Goal: Transaction & Acquisition: Book appointment/travel/reservation

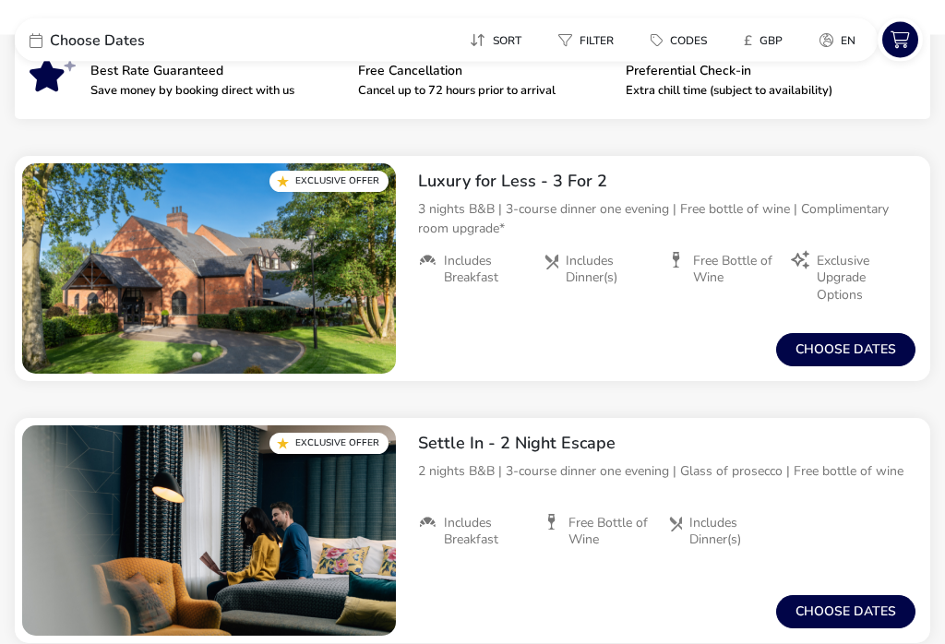
scroll to position [464, 0]
click at [845, 352] on button "Choose dates" at bounding box center [845, 349] width 139 height 33
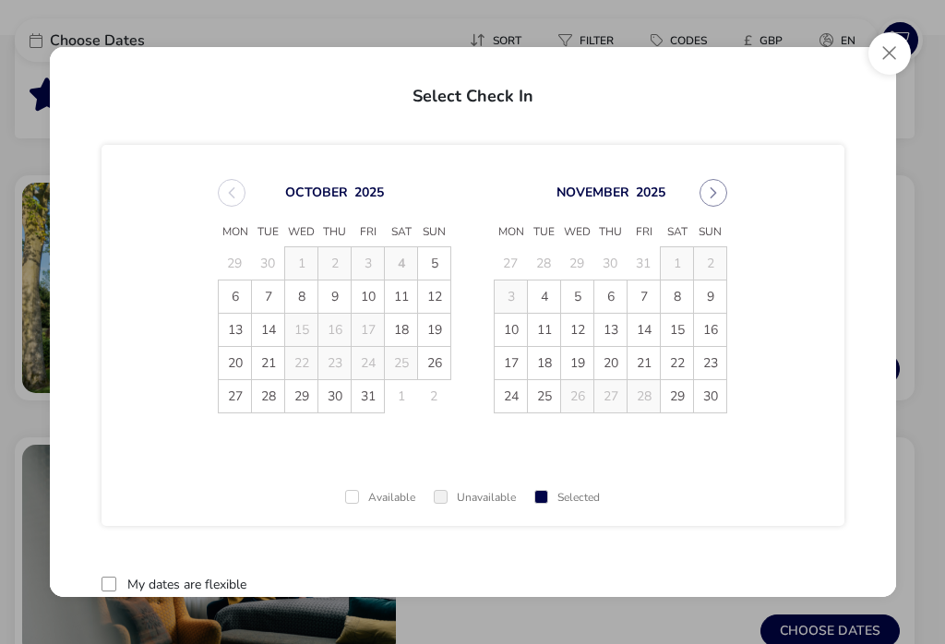
click at [721, 199] on button "Next Month" at bounding box center [713, 193] width 28 height 28
click at [905, 57] on button "Close" at bounding box center [889, 53] width 42 height 42
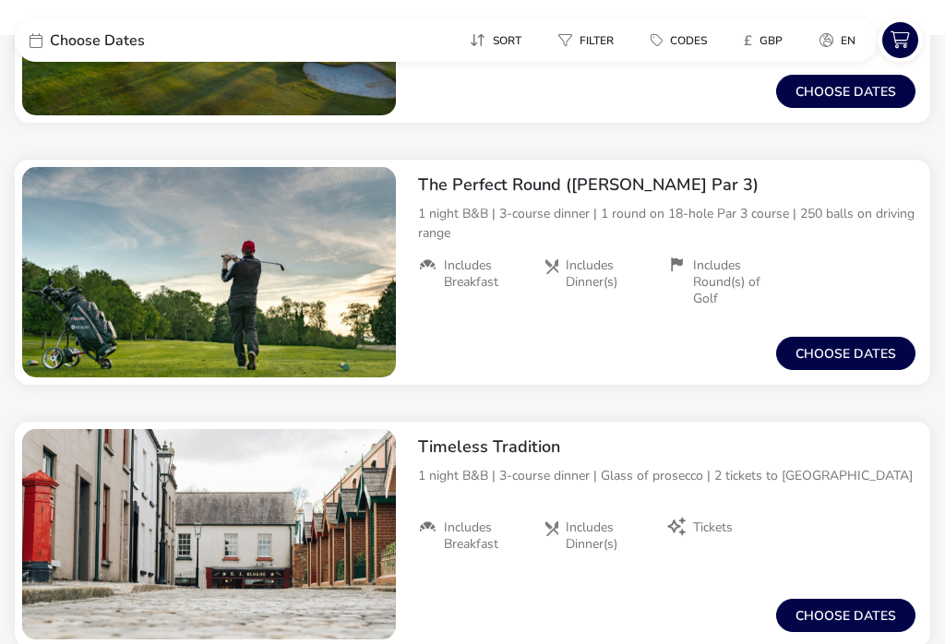
scroll to position [2912, 0]
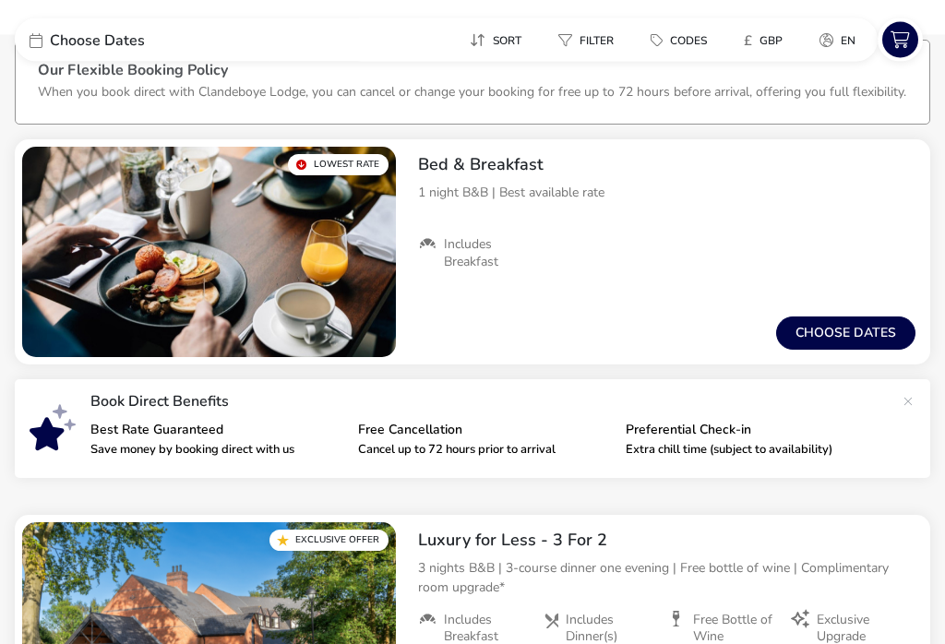
scroll to position [0, 0]
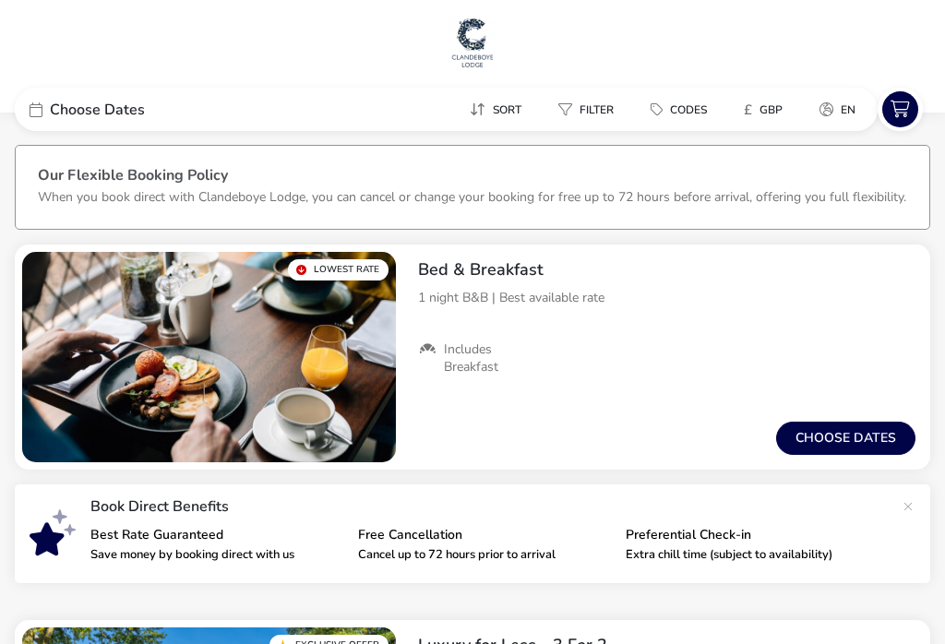
click at [53, 117] on span "Choose Dates" at bounding box center [97, 109] width 95 height 15
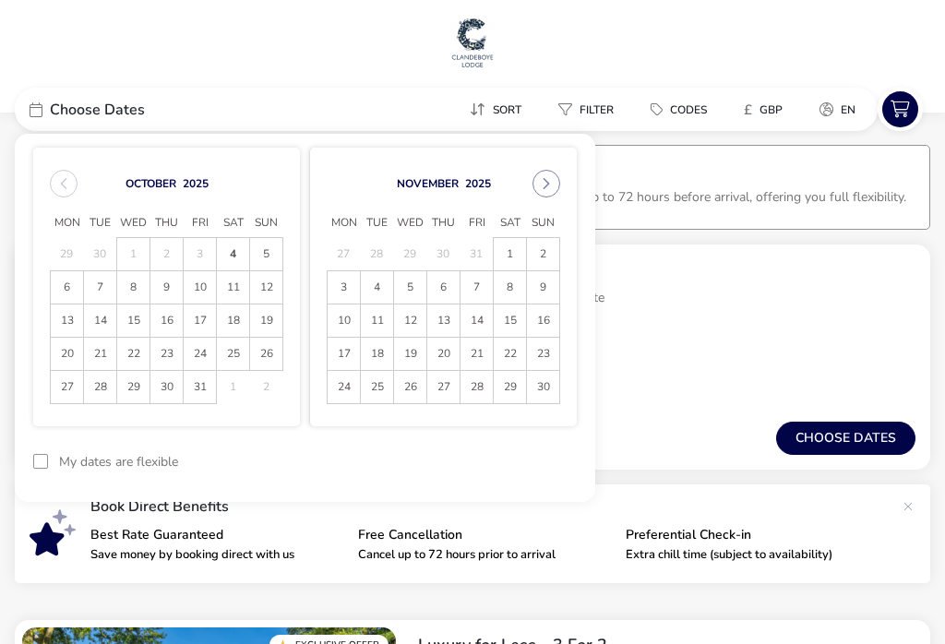
click at [547, 185] on icon "Next Month" at bounding box center [546, 183] width 13 height 13
click at [513, 322] on span "20" at bounding box center [510, 320] width 32 height 32
click at [340, 385] on span "29" at bounding box center [344, 387] width 32 height 32
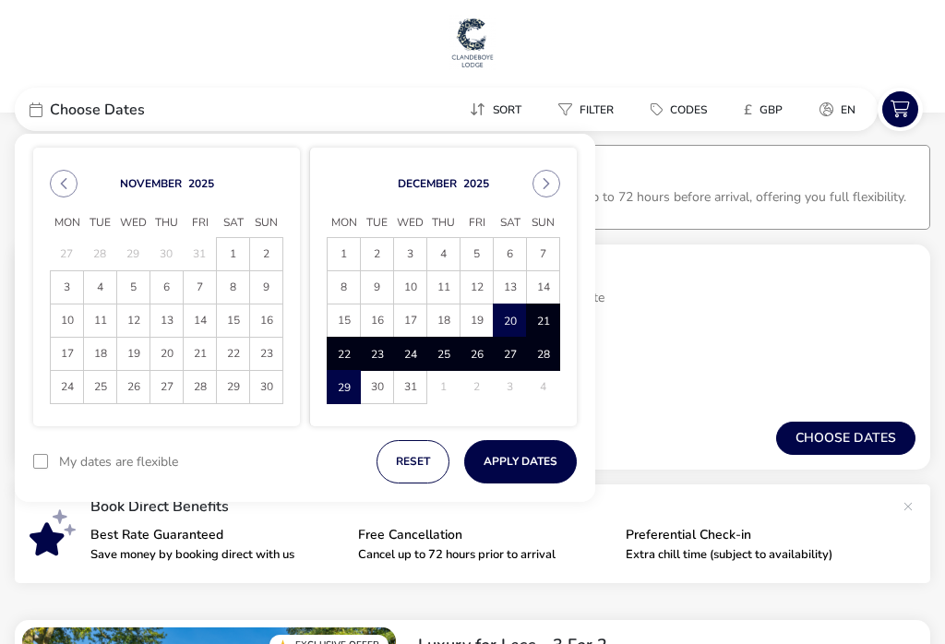
click at [521, 458] on button "Apply Dates" at bounding box center [520, 461] width 113 height 43
